Goal: Task Accomplishment & Management: Use online tool/utility

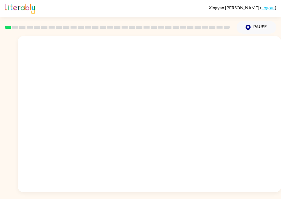
scroll to position [12, 0]
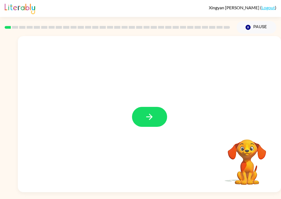
click at [151, 112] on icon "button" at bounding box center [149, 117] width 10 height 10
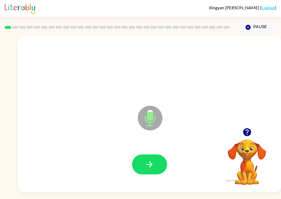
click at [148, 160] on icon "button" at bounding box center [149, 165] width 10 height 10
click at [145, 160] on icon "button" at bounding box center [149, 165] width 10 height 10
click at [148, 162] on button "button" at bounding box center [149, 165] width 35 height 20
click at [150, 160] on button "button" at bounding box center [149, 165] width 35 height 20
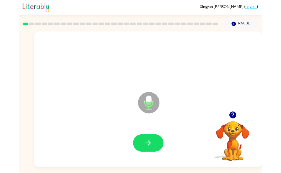
scroll to position [1, 0]
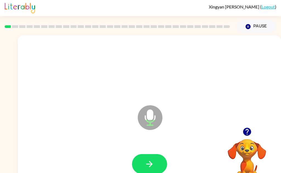
click at [151, 161] on icon "button" at bounding box center [149, 164] width 10 height 10
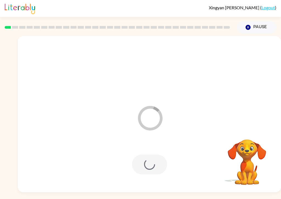
scroll to position [13, 0]
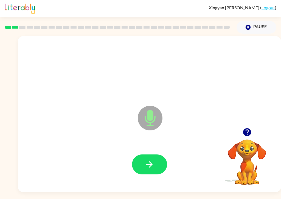
click at [153, 163] on button "button" at bounding box center [149, 165] width 35 height 20
click at [146, 162] on button "button" at bounding box center [149, 165] width 35 height 20
click at [148, 162] on button "button" at bounding box center [149, 165] width 35 height 20
click at [148, 162] on icon "button" at bounding box center [149, 165] width 6 height 6
click at [147, 160] on icon "button" at bounding box center [149, 165] width 10 height 10
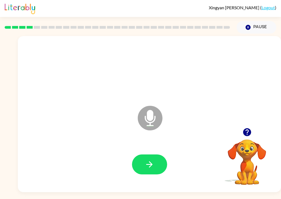
click at [149, 160] on icon "button" at bounding box center [149, 165] width 10 height 10
click at [153, 159] on button "button" at bounding box center [149, 165] width 35 height 20
click at [142, 155] on button "button" at bounding box center [149, 165] width 35 height 20
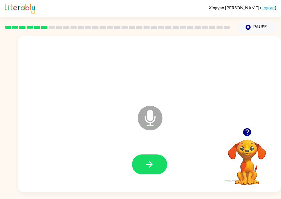
click at [152, 163] on icon "button" at bounding box center [149, 165] width 10 height 10
click at [149, 162] on icon "button" at bounding box center [149, 165] width 6 height 6
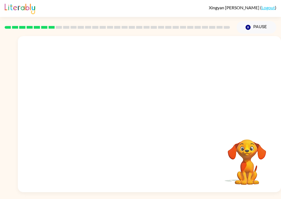
scroll to position [10, 0]
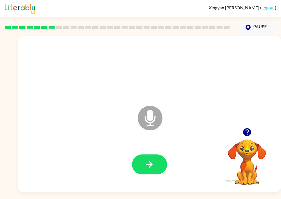
click at [147, 160] on icon "button" at bounding box center [149, 165] width 10 height 10
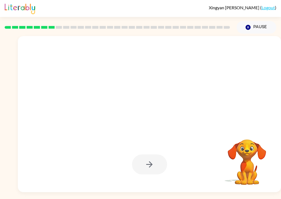
click at [141, 165] on div at bounding box center [149, 165] width 35 height 20
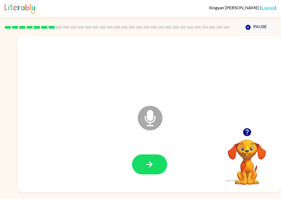
click at [151, 162] on icon "button" at bounding box center [149, 165] width 6 height 6
click at [154, 155] on button "button" at bounding box center [149, 165] width 35 height 20
click at [146, 160] on icon "button" at bounding box center [149, 165] width 10 height 10
click at [148, 160] on icon "button" at bounding box center [149, 165] width 10 height 10
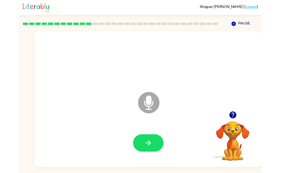
scroll to position [16, 0]
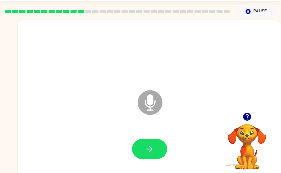
click at [146, 154] on button "button" at bounding box center [149, 149] width 35 height 20
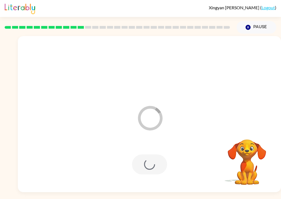
scroll to position [8, 0]
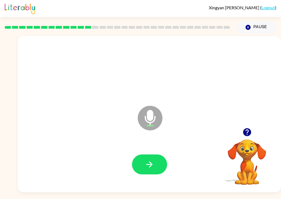
click at [149, 160] on icon "button" at bounding box center [149, 165] width 10 height 10
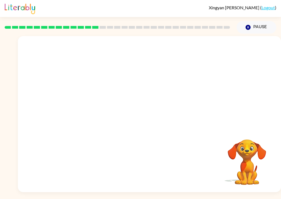
click at [275, 36] on div at bounding box center [149, 82] width 263 height 92
click at [279, 34] on div "Your browser must support playing .mp4 files to use Literably. Please try using…" at bounding box center [140, 113] width 281 height 159
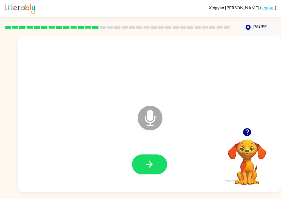
click at [156, 161] on button "button" at bounding box center [149, 165] width 35 height 20
click at [152, 166] on icon "button" at bounding box center [149, 165] width 6 height 6
click at [152, 173] on button "button" at bounding box center [149, 165] width 35 height 20
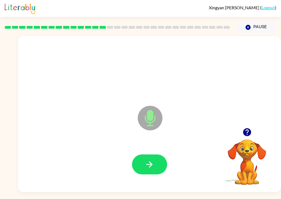
click at [155, 168] on button "button" at bounding box center [149, 165] width 35 height 20
click at [151, 168] on icon "button" at bounding box center [149, 165] width 6 height 6
click at [145, 165] on icon "button" at bounding box center [149, 165] width 10 height 10
click at [145, 164] on icon "button" at bounding box center [149, 165] width 10 height 10
click at [153, 169] on icon "button" at bounding box center [149, 165] width 10 height 10
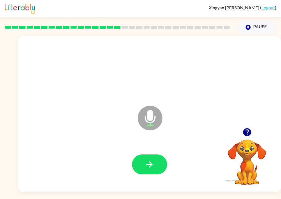
click at [157, 168] on button "button" at bounding box center [149, 165] width 35 height 20
click at [145, 170] on icon "button" at bounding box center [149, 165] width 10 height 10
click at [154, 167] on icon "button" at bounding box center [149, 165] width 10 height 10
click at [142, 173] on button "button" at bounding box center [149, 165] width 35 height 20
click at [151, 170] on icon "button" at bounding box center [149, 165] width 10 height 10
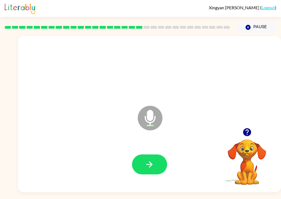
click at [153, 159] on button "button" at bounding box center [149, 165] width 35 height 20
click at [149, 172] on button "button" at bounding box center [149, 165] width 35 height 20
click at [149, 168] on icon "button" at bounding box center [149, 165] width 10 height 10
click at [145, 169] on icon "button" at bounding box center [149, 165] width 10 height 10
click at [152, 170] on icon "button" at bounding box center [149, 165] width 10 height 10
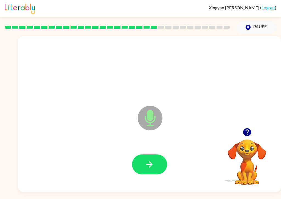
click at [151, 167] on icon "button" at bounding box center [149, 165] width 6 height 6
click at [149, 173] on button "button" at bounding box center [149, 165] width 35 height 20
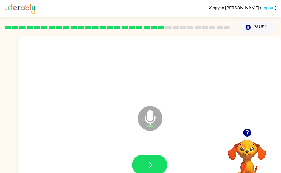
click at [152, 162] on icon "button" at bounding box center [149, 165] width 10 height 10
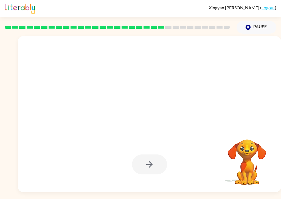
scroll to position [12, 0]
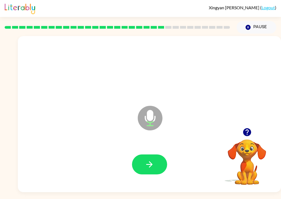
click at [148, 160] on icon "button" at bounding box center [149, 165] width 10 height 10
click at [155, 158] on button "button" at bounding box center [149, 165] width 35 height 20
click at [149, 160] on icon "button" at bounding box center [149, 165] width 10 height 10
click at [140, 159] on button "button" at bounding box center [149, 165] width 35 height 20
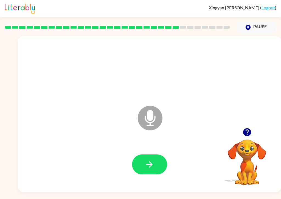
click at [152, 160] on icon "button" at bounding box center [149, 165] width 10 height 10
click at [150, 163] on button "button" at bounding box center [149, 165] width 35 height 20
click at [155, 155] on button "button" at bounding box center [149, 165] width 35 height 20
click at [157, 158] on button "button" at bounding box center [149, 165] width 35 height 20
click at [153, 160] on icon "button" at bounding box center [149, 165] width 10 height 10
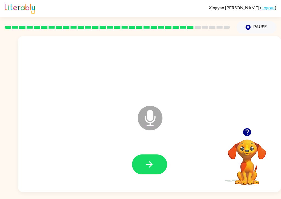
click at [155, 160] on button "button" at bounding box center [149, 165] width 35 height 20
click at [165, 162] on button "button" at bounding box center [149, 165] width 35 height 20
click at [155, 156] on button "button" at bounding box center [149, 165] width 35 height 20
click at [148, 160] on icon "button" at bounding box center [149, 165] width 10 height 10
click at [155, 158] on button "button" at bounding box center [149, 165] width 35 height 20
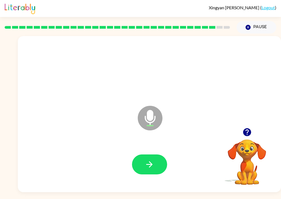
click at [158, 158] on button "button" at bounding box center [149, 165] width 35 height 20
click at [148, 162] on button "button" at bounding box center [149, 165] width 35 height 20
click at [152, 165] on icon "button" at bounding box center [149, 165] width 10 height 10
click at [157, 166] on button "button" at bounding box center [149, 165] width 35 height 20
